Goal: Find specific page/section: Find specific page/section

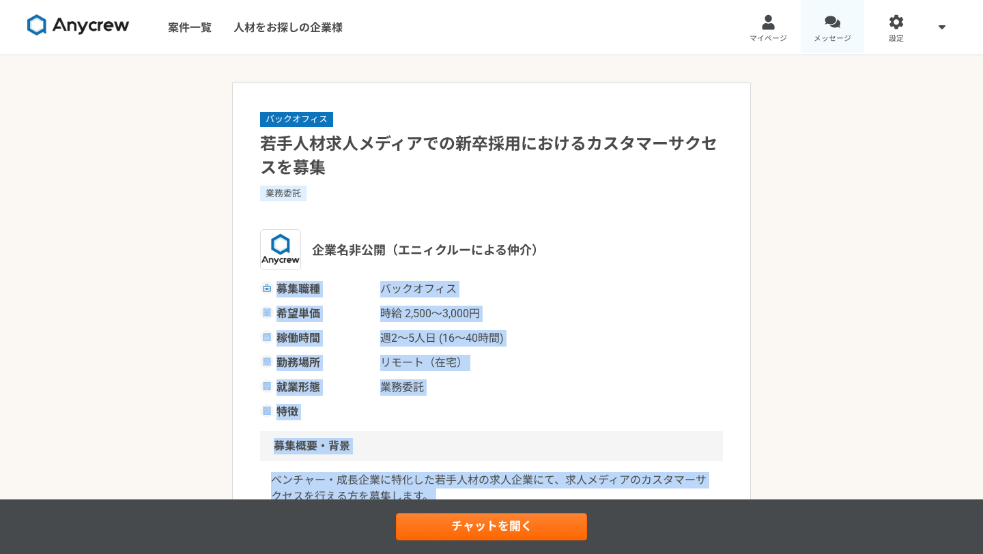
click at [838, 27] on div at bounding box center [832, 22] width 16 height 16
